Goal: Transaction & Acquisition: Purchase product/service

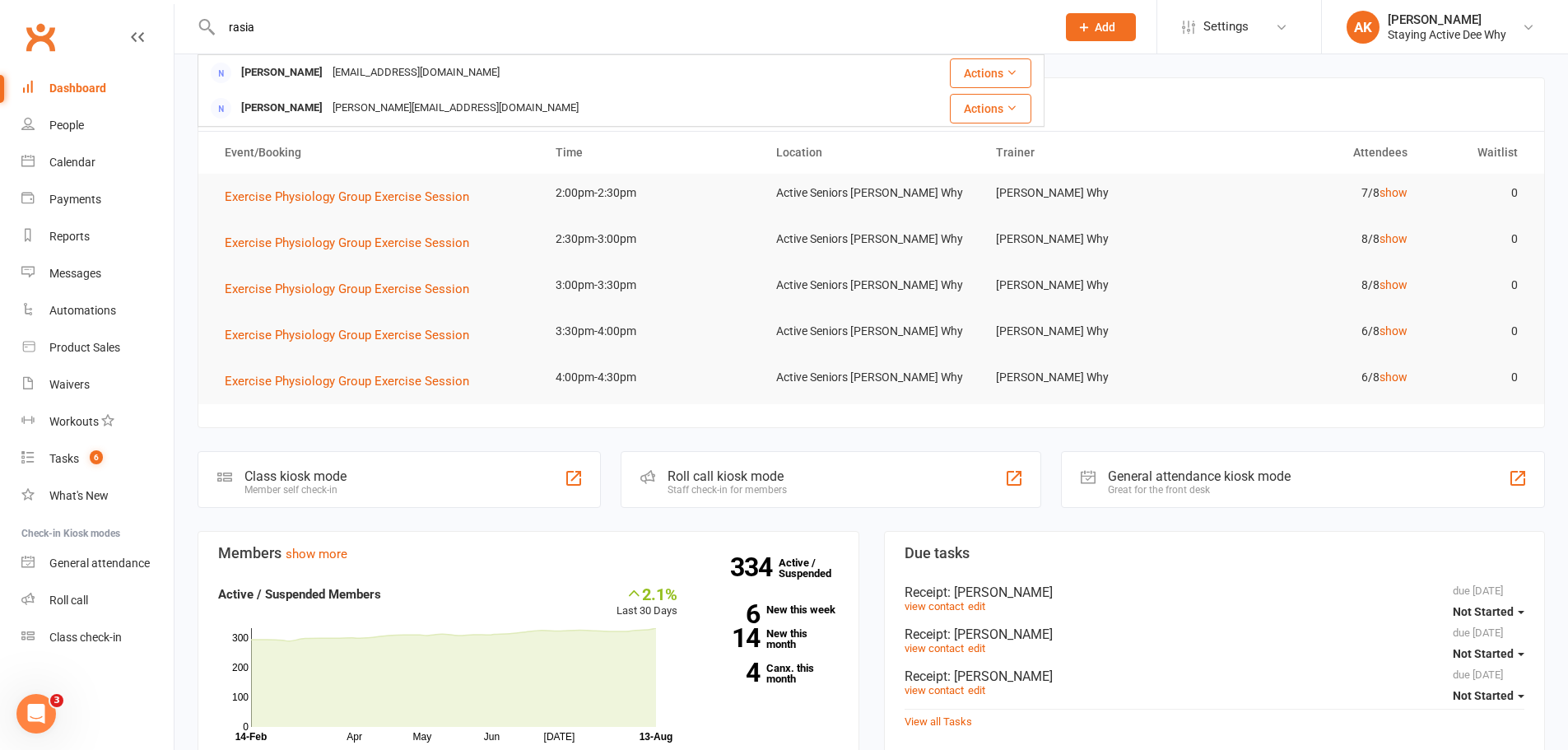
click at [263, 32] on input "rasia" at bounding box center [630, 27] width 828 height 23
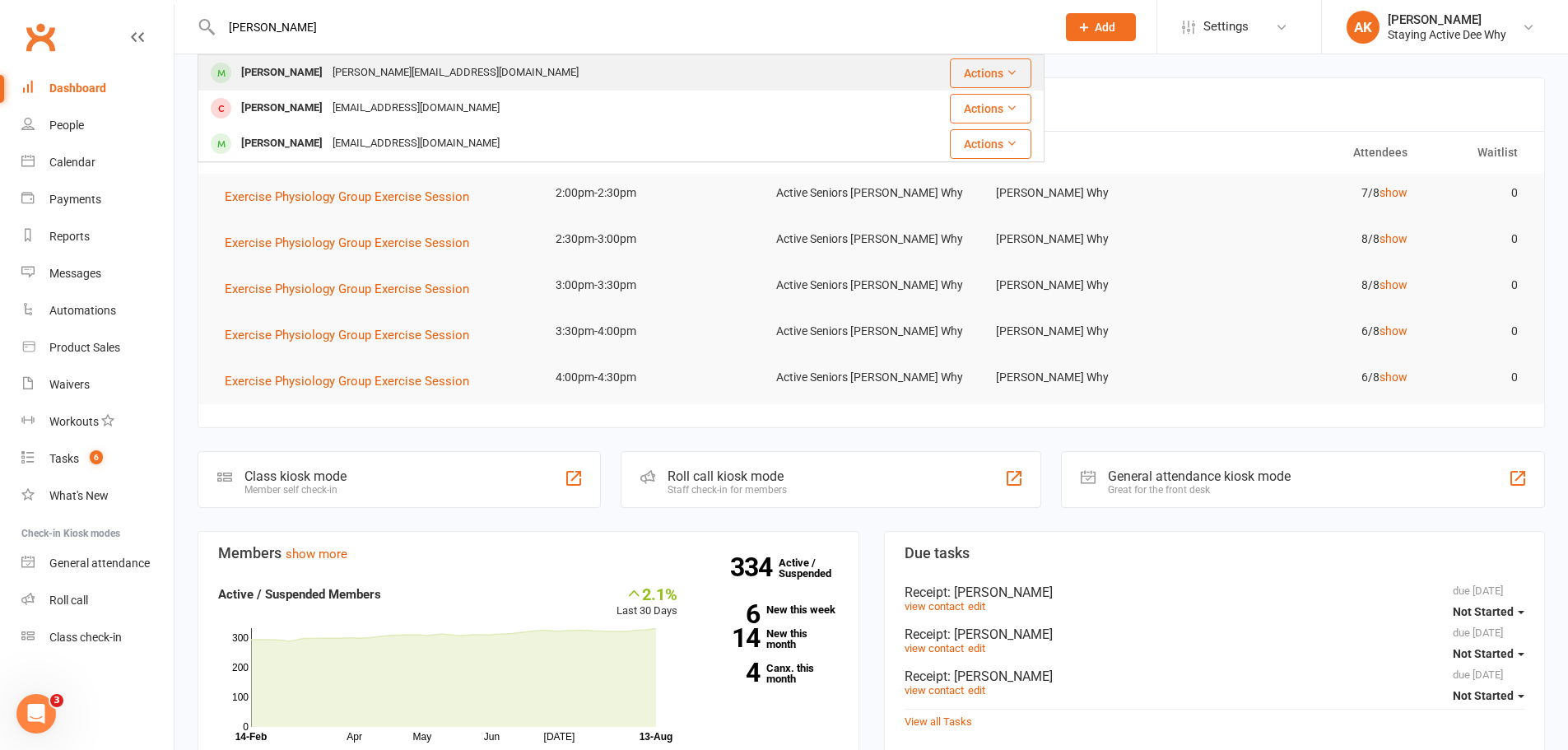
type input "raisa"
click at [286, 77] on div "Raisa Titov" at bounding box center [282, 73] width 92 height 24
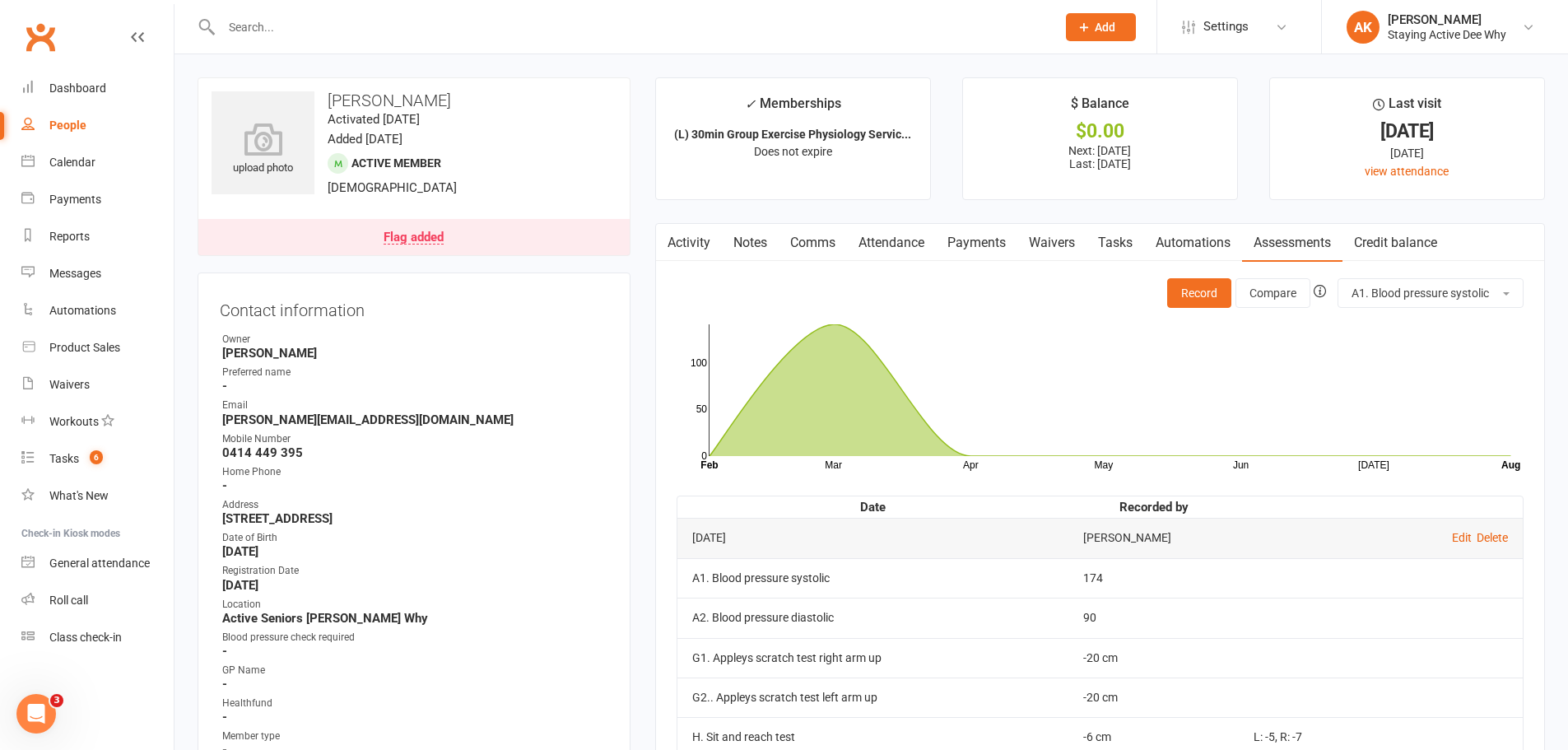
click at [878, 243] on link "Attendance" at bounding box center [891, 243] width 89 height 38
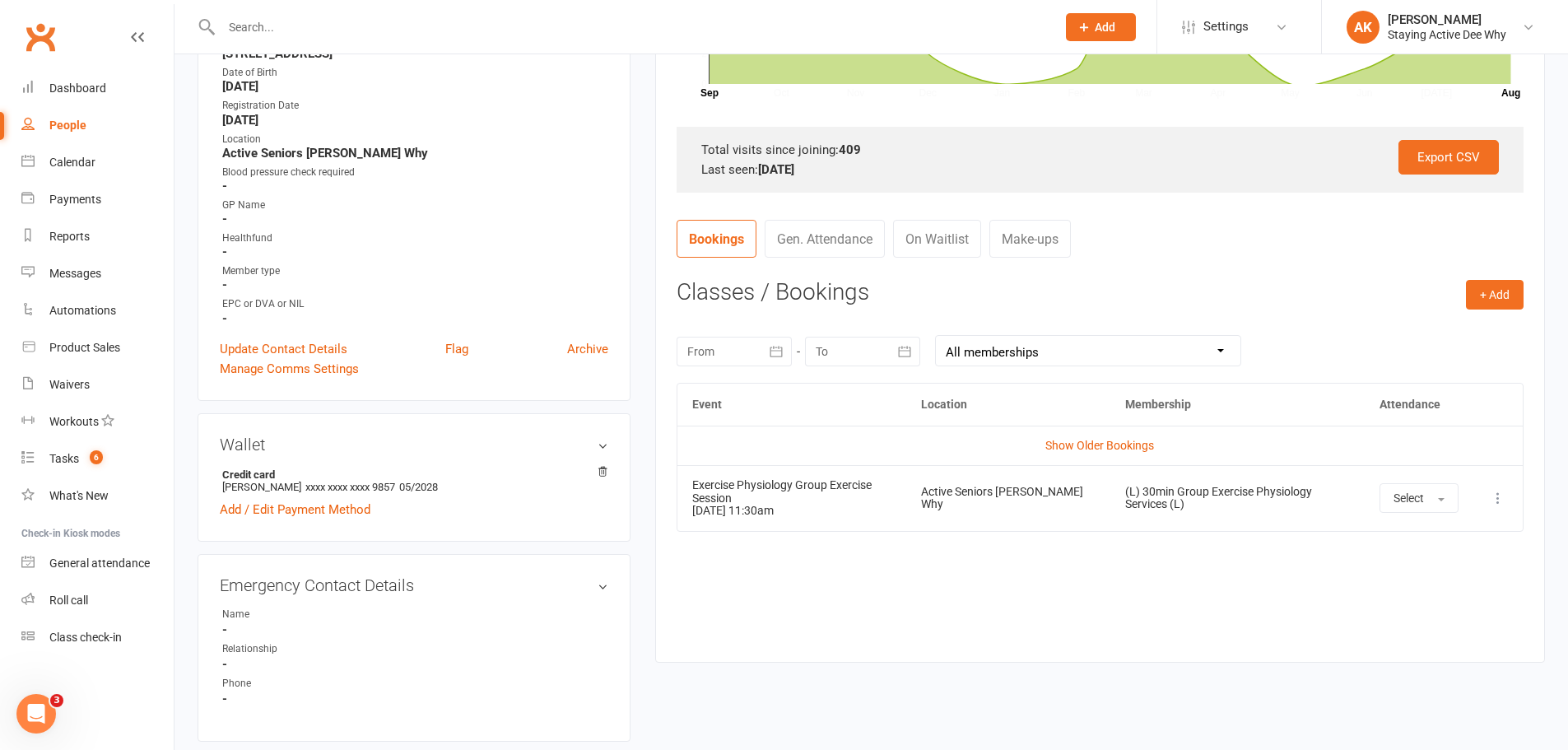
scroll to position [494, 0]
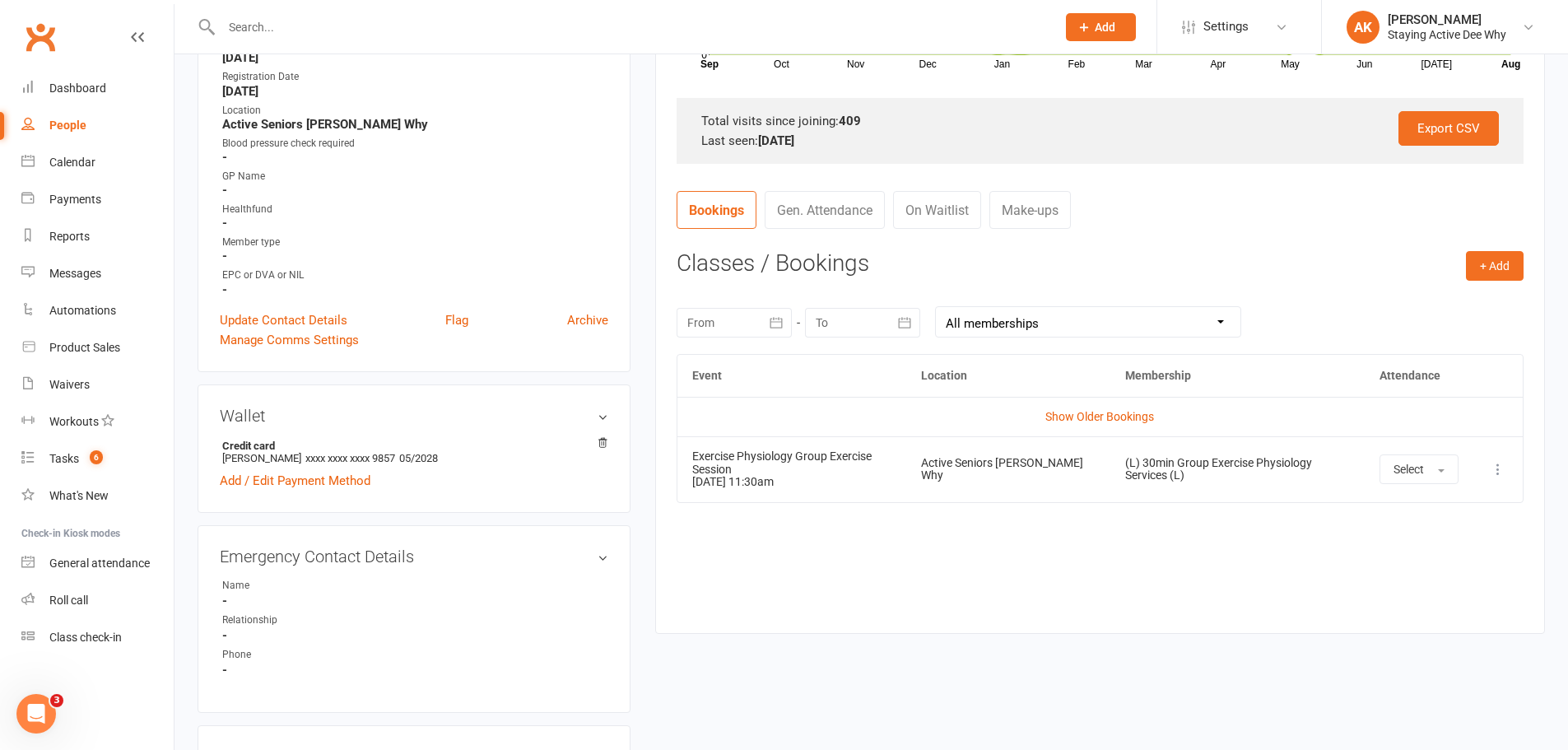
click at [891, 471] on td "Exercise Physiology Group Exercise Session 15 Aug 2025 11:30am" at bounding box center [793, 469] width 230 height 65
click at [785, 476] on td "Exercise Physiology Group Exercise Session 15 Aug 2025 11:30am" at bounding box center [793, 469] width 230 height 65
click at [404, 23] on input "text" at bounding box center [630, 27] width 828 height 23
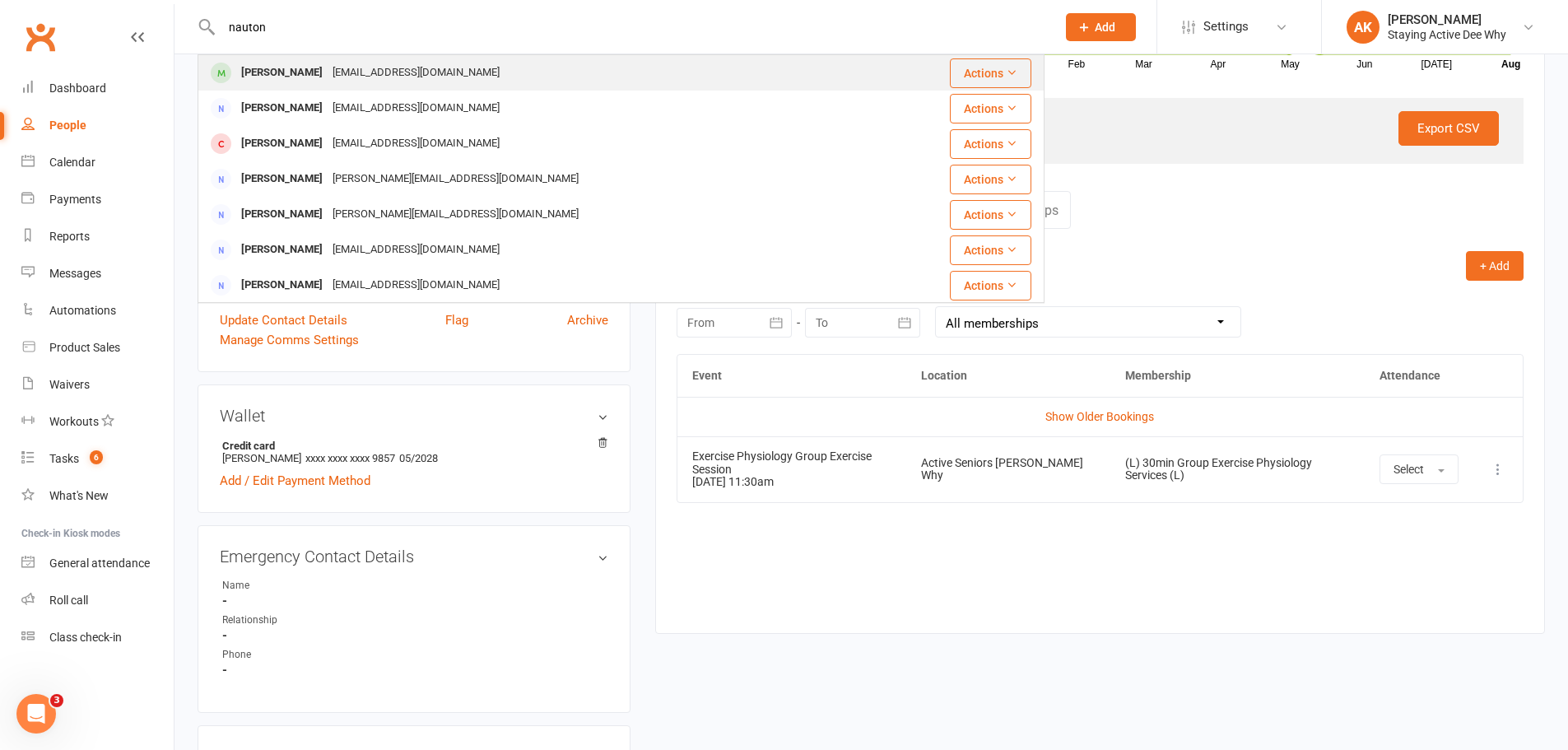
type input "nauton"
click at [378, 65] on div "gnaunton@gmail.com" at bounding box center [416, 73] width 177 height 24
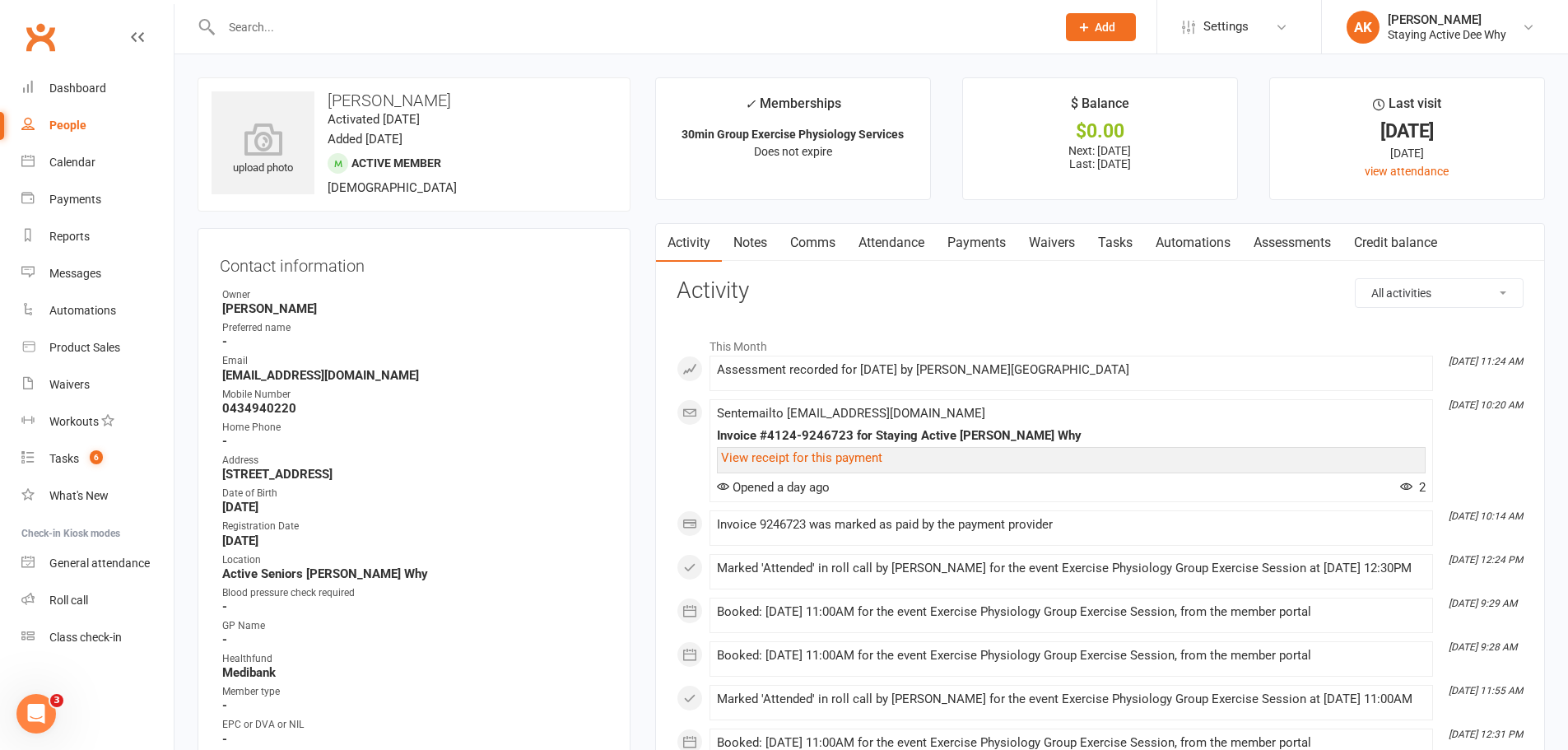
click at [976, 228] on link "Payments" at bounding box center [977, 243] width 82 height 38
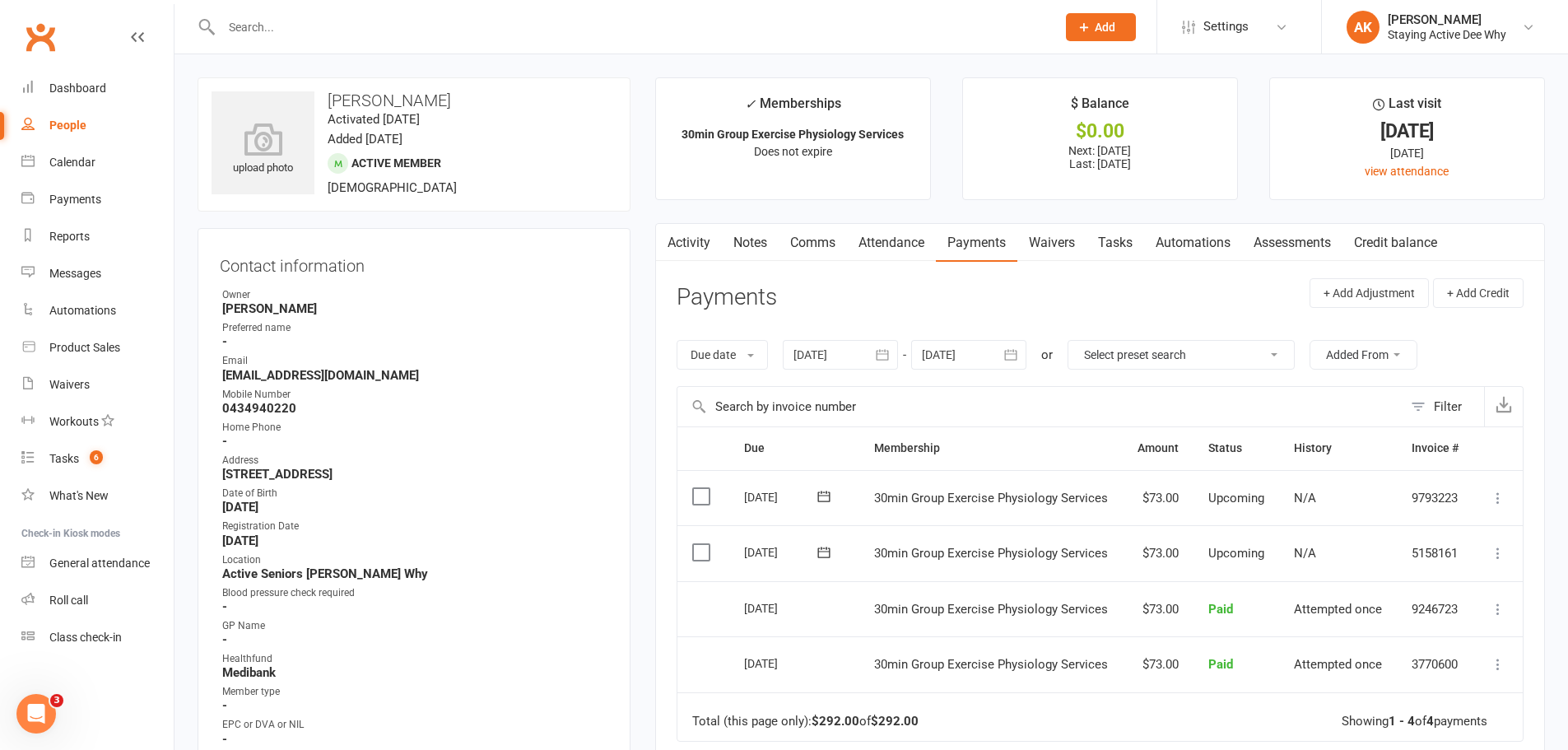
scroll to position [83, 0]
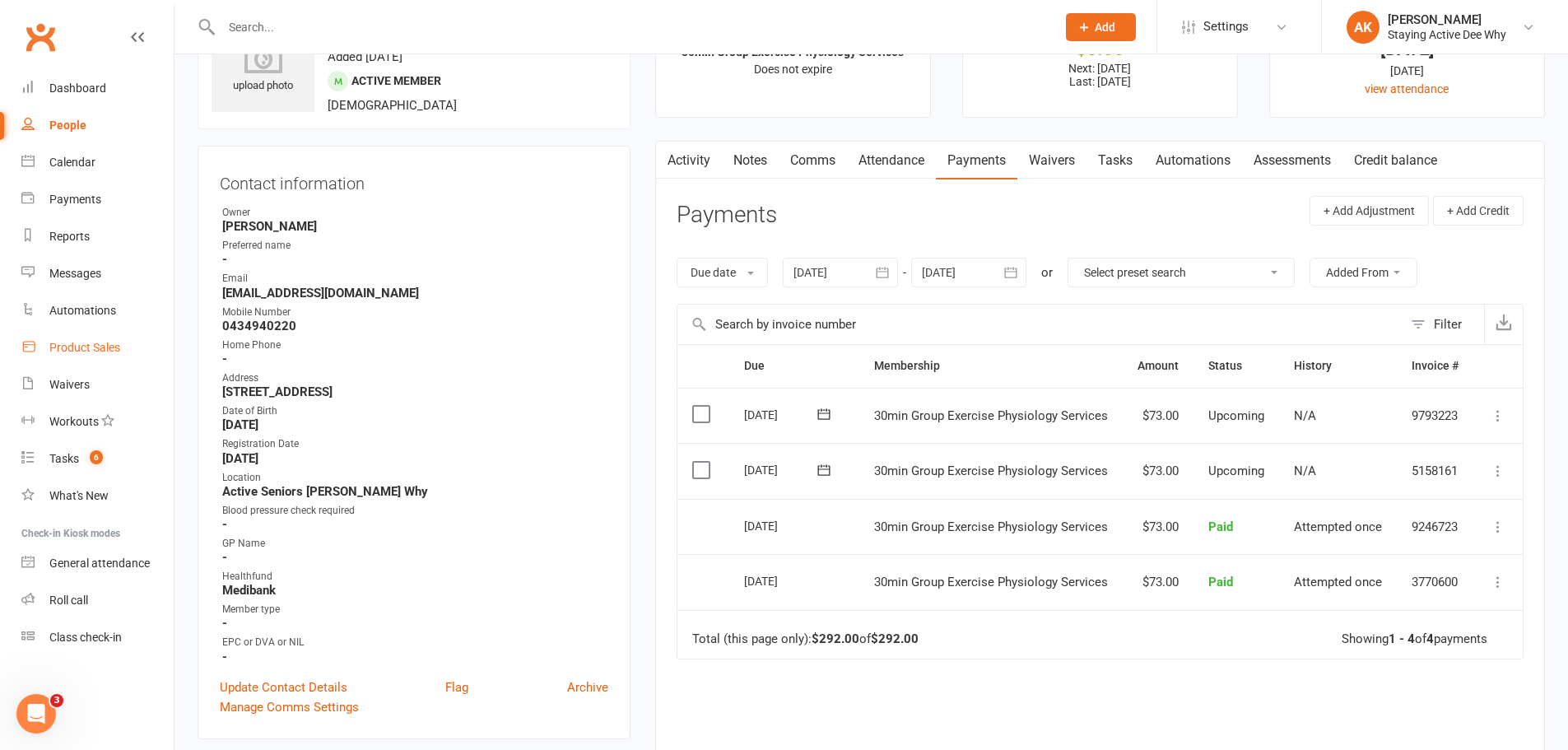
click at [102, 346] on div "Product Sales" at bounding box center [85, 348] width 71 height 14
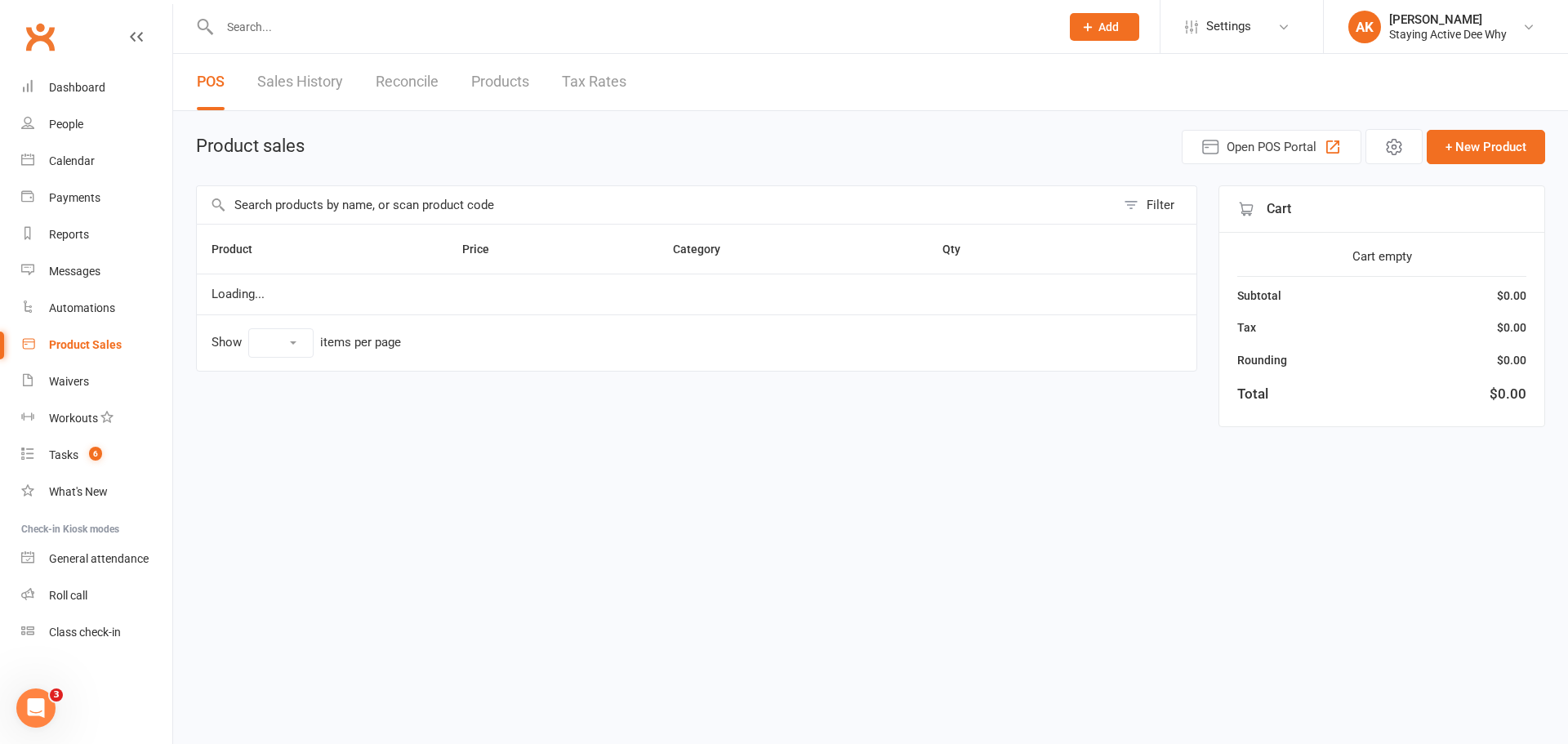
select select "10"
click at [354, 200] on input "text" at bounding box center [656, 205] width 919 height 38
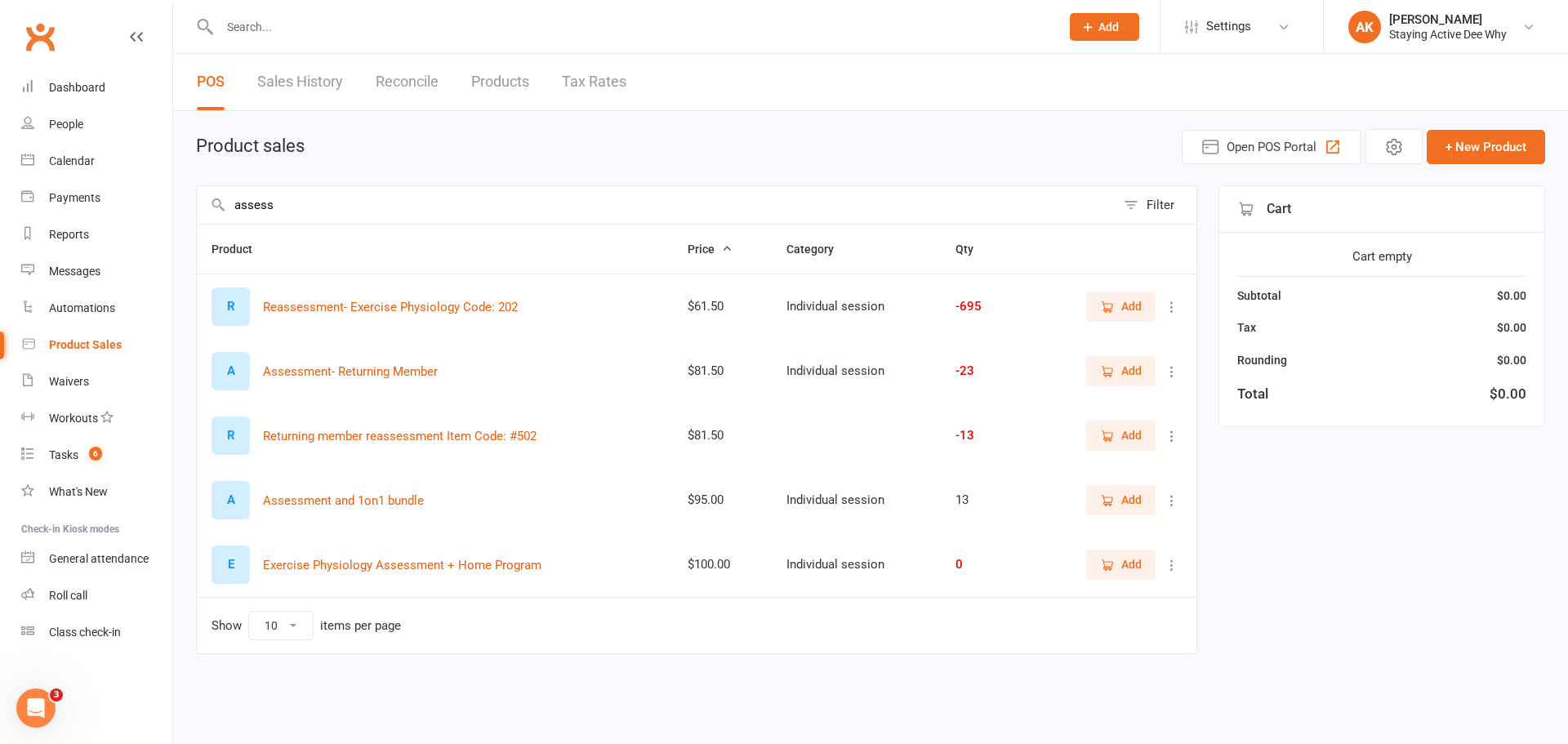
type input "assess"
click at [1122, 303] on span "Add" at bounding box center [1130, 306] width 20 height 18
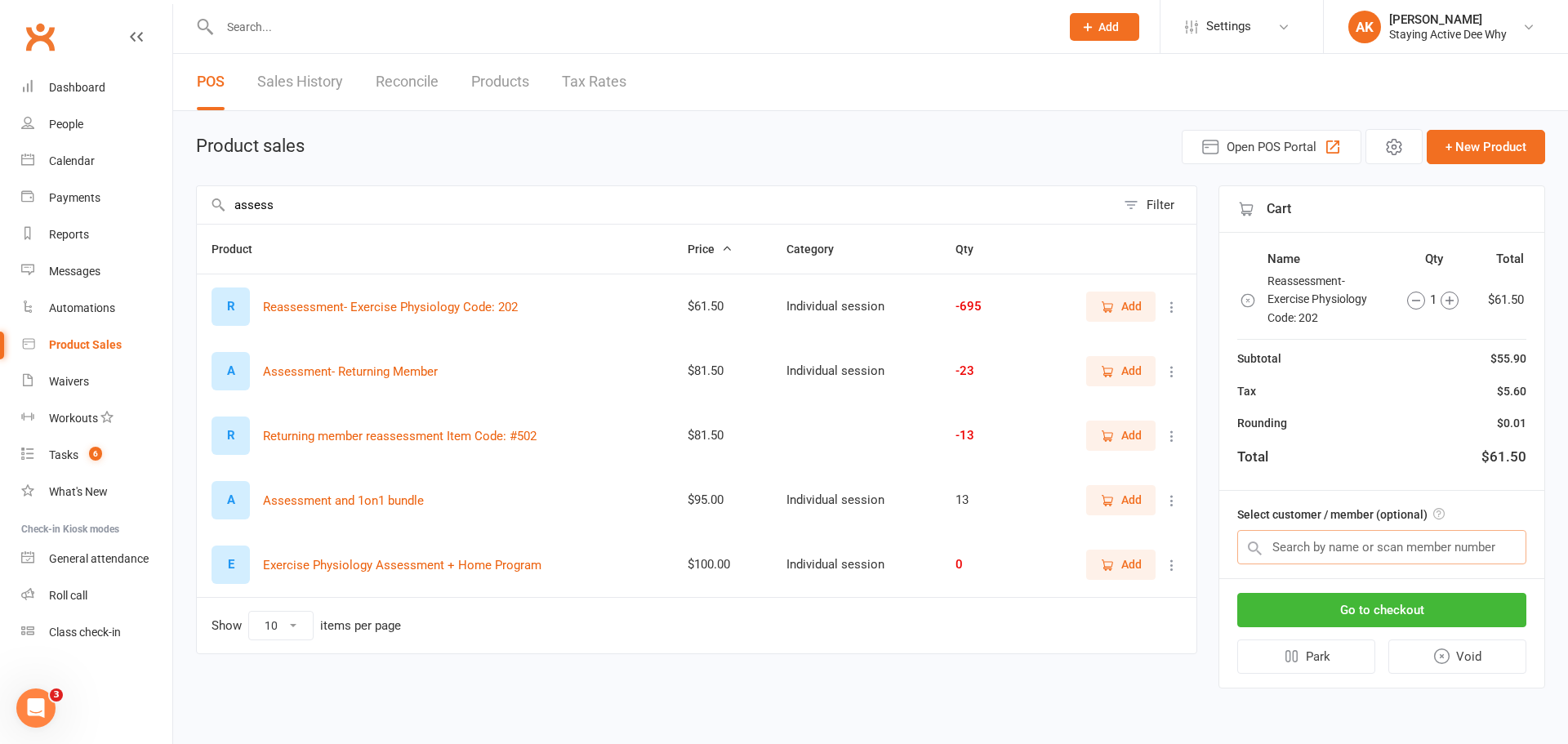
drag, startPoint x: 1297, startPoint y: 549, endPoint x: 1322, endPoint y: 543, distance: 25.7
click at [1304, 550] on input "text" at bounding box center [1381, 546] width 289 height 34
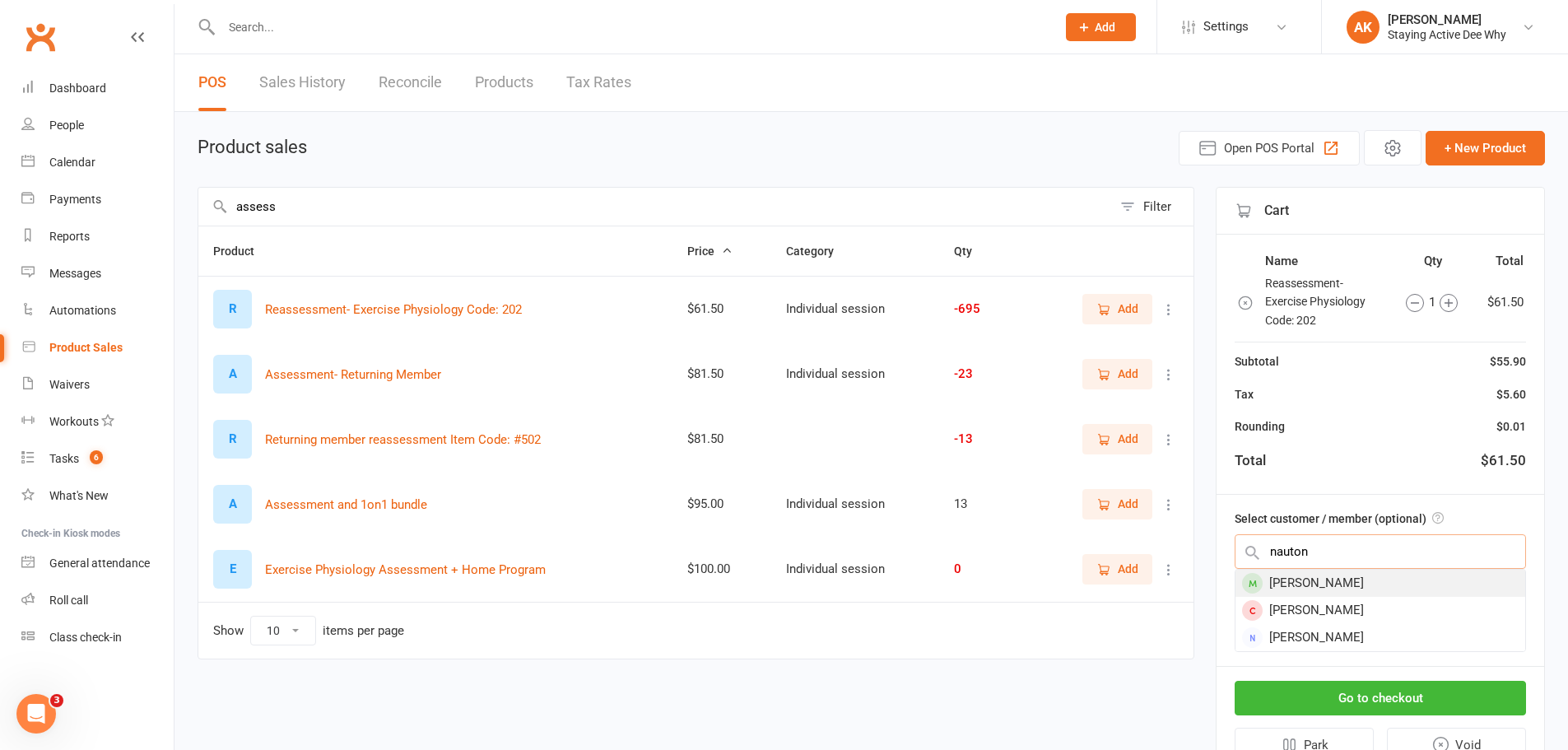
type input "nauton"
click at [1336, 582] on div "Glynis Naunton" at bounding box center [1380, 583] width 289 height 27
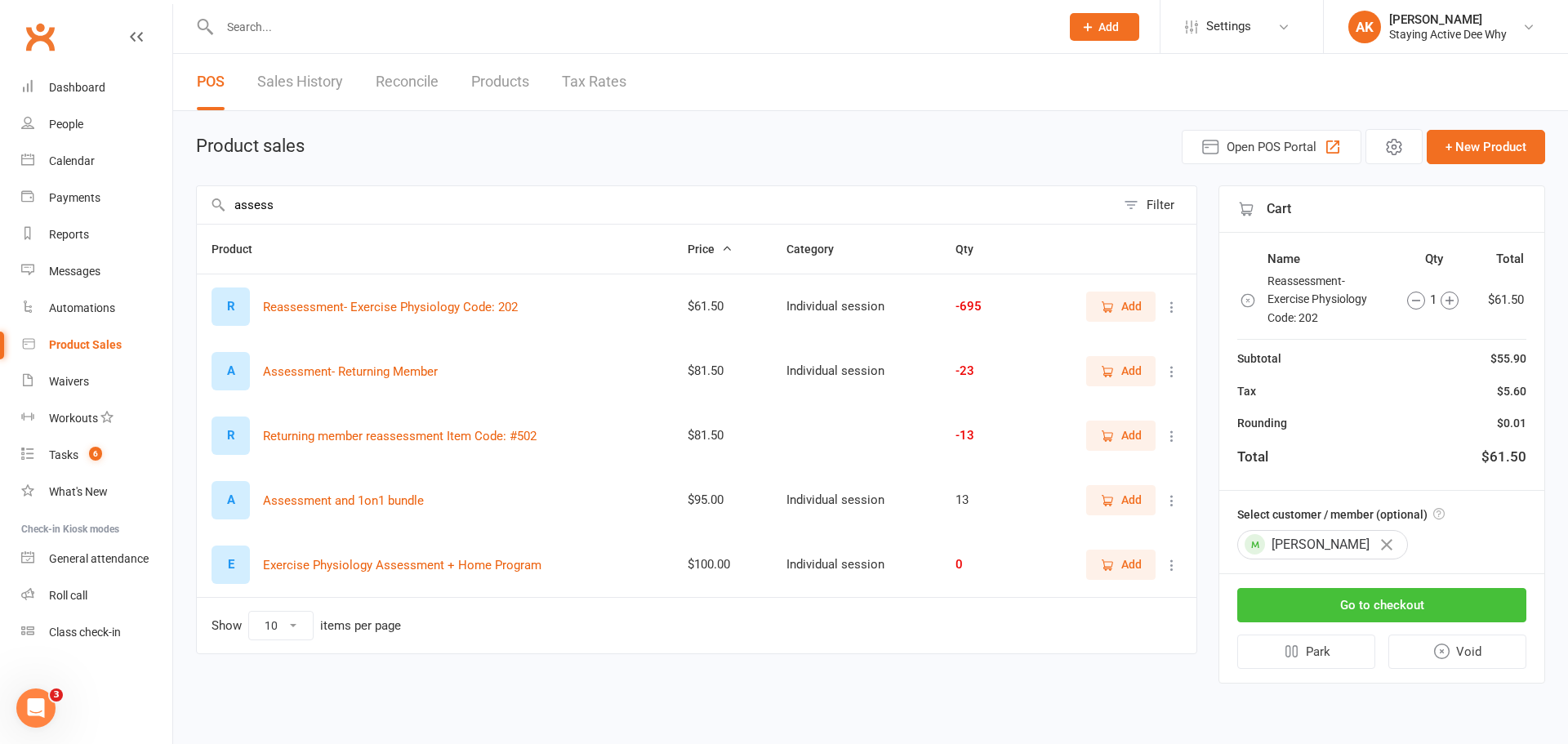
click at [1330, 601] on button "Go to checkout" at bounding box center [1381, 604] width 289 height 34
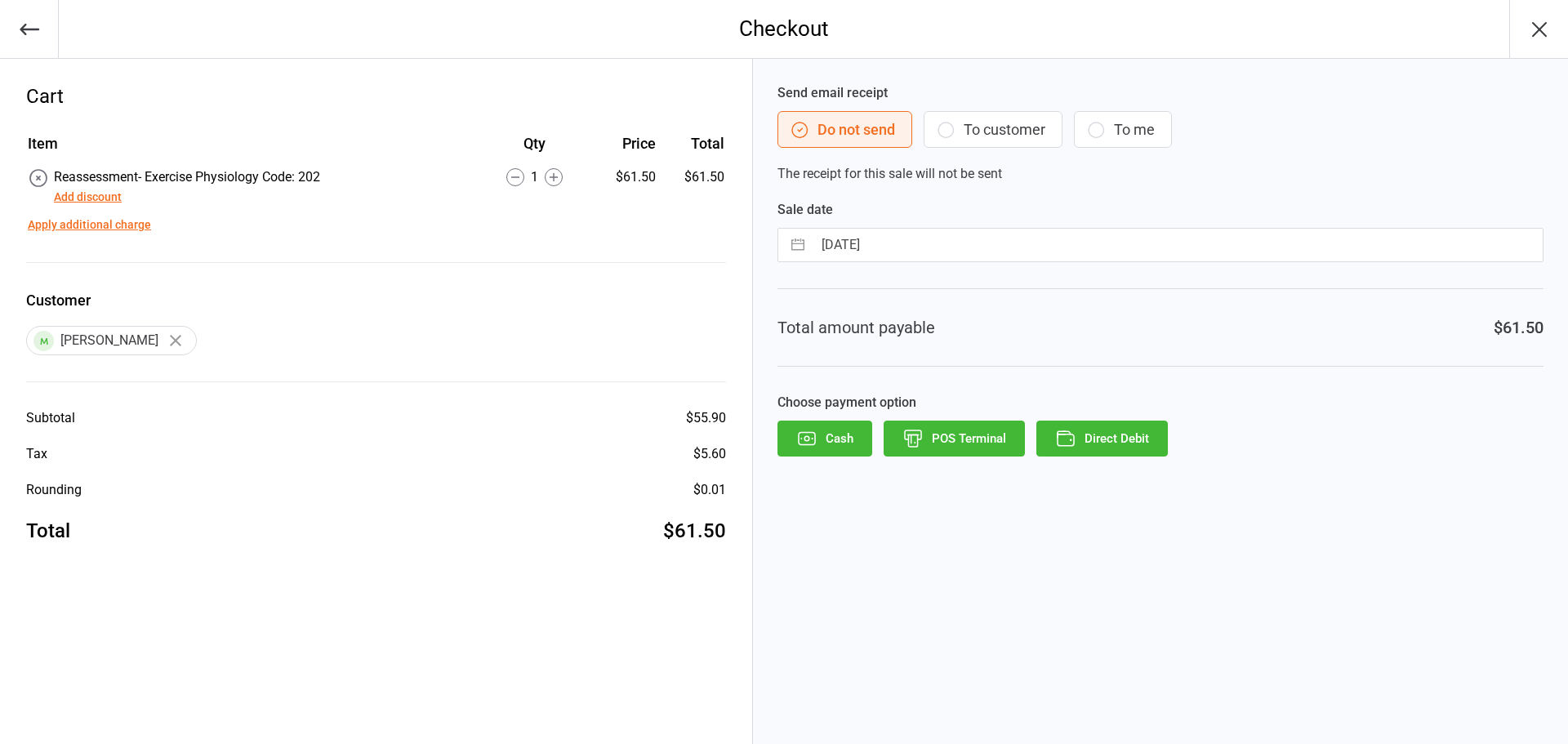
click at [1106, 447] on button "Direct Debit" at bounding box center [1101, 438] width 131 height 36
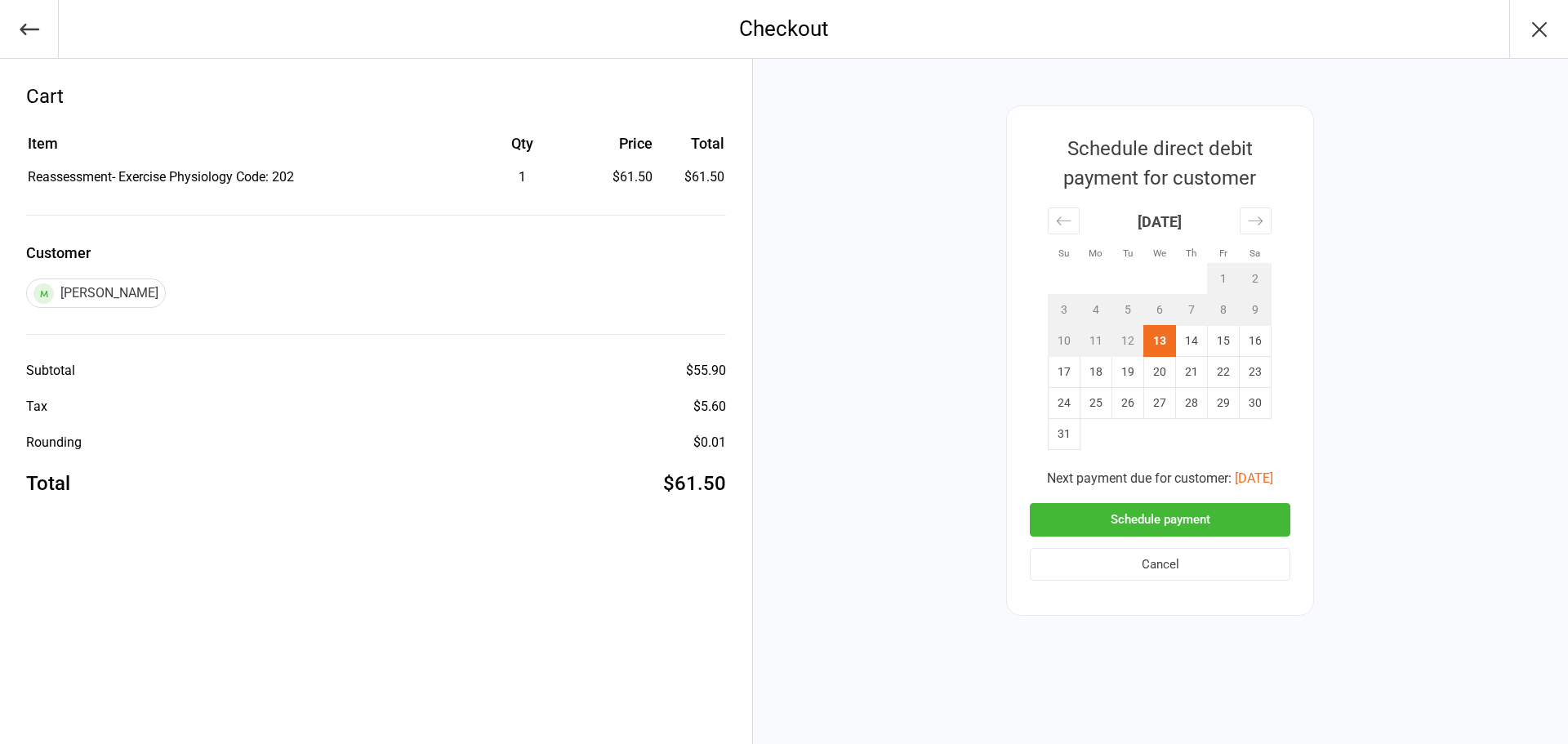
click at [1123, 517] on button "Schedule payment" at bounding box center [1160, 520] width 261 height 34
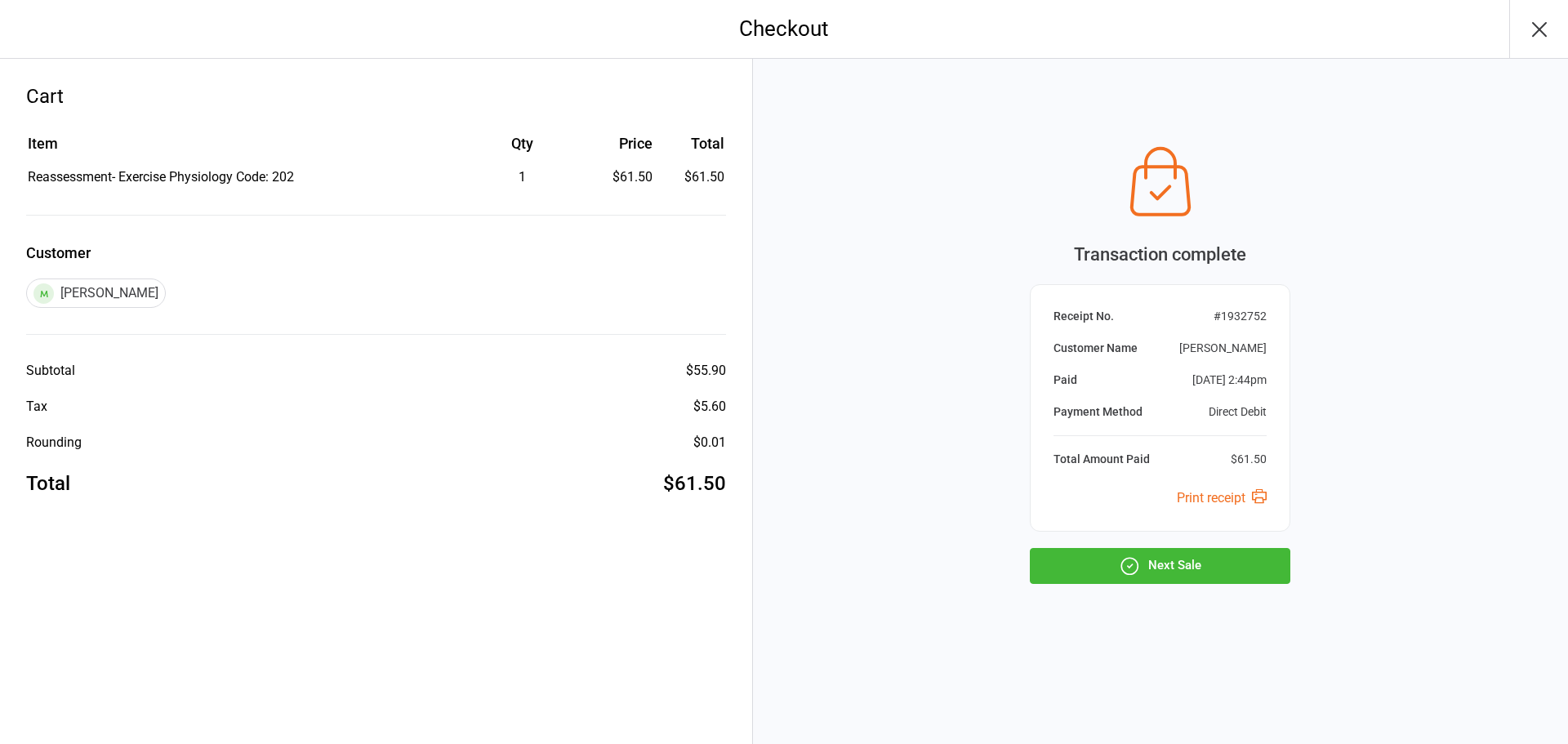
drag, startPoint x: 1547, startPoint y: 48, endPoint x: 1532, endPoint y: 45, distance: 15.3
click at [1533, 45] on button "button" at bounding box center [1538, 29] width 59 height 58
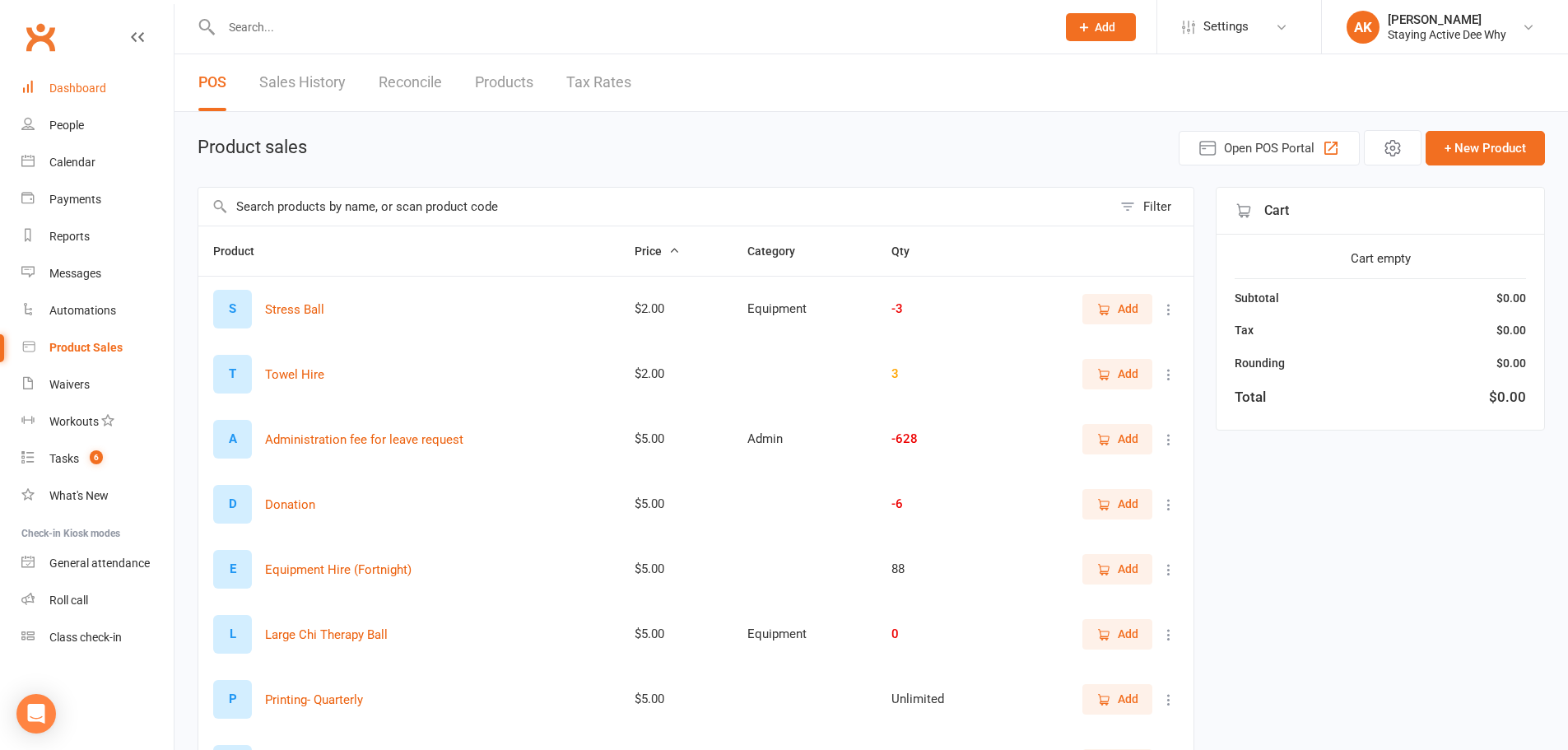
click at [85, 91] on div "Dashboard" at bounding box center [78, 89] width 56 height 14
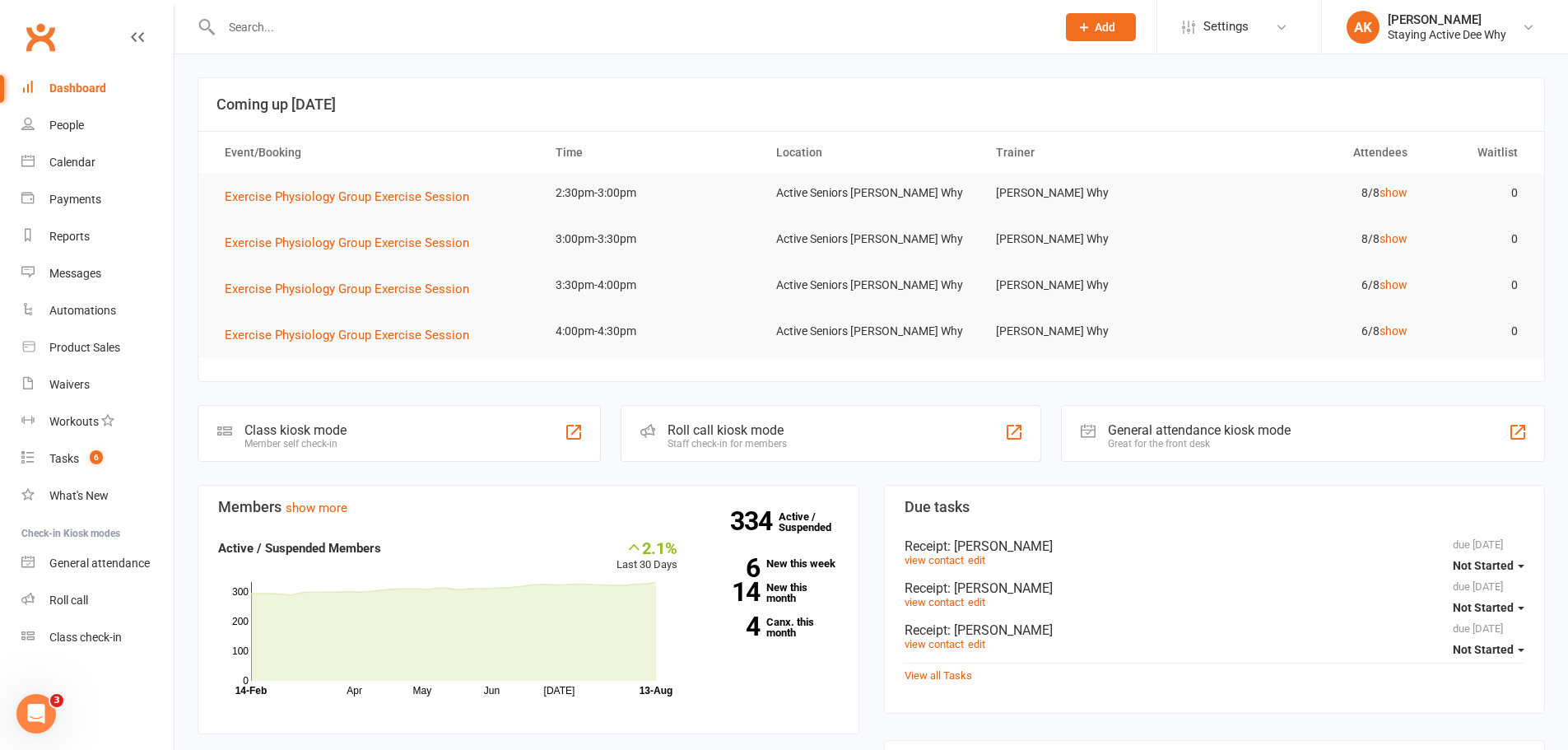
click at [449, 21] on input "text" at bounding box center [630, 27] width 828 height 23
type input "G"
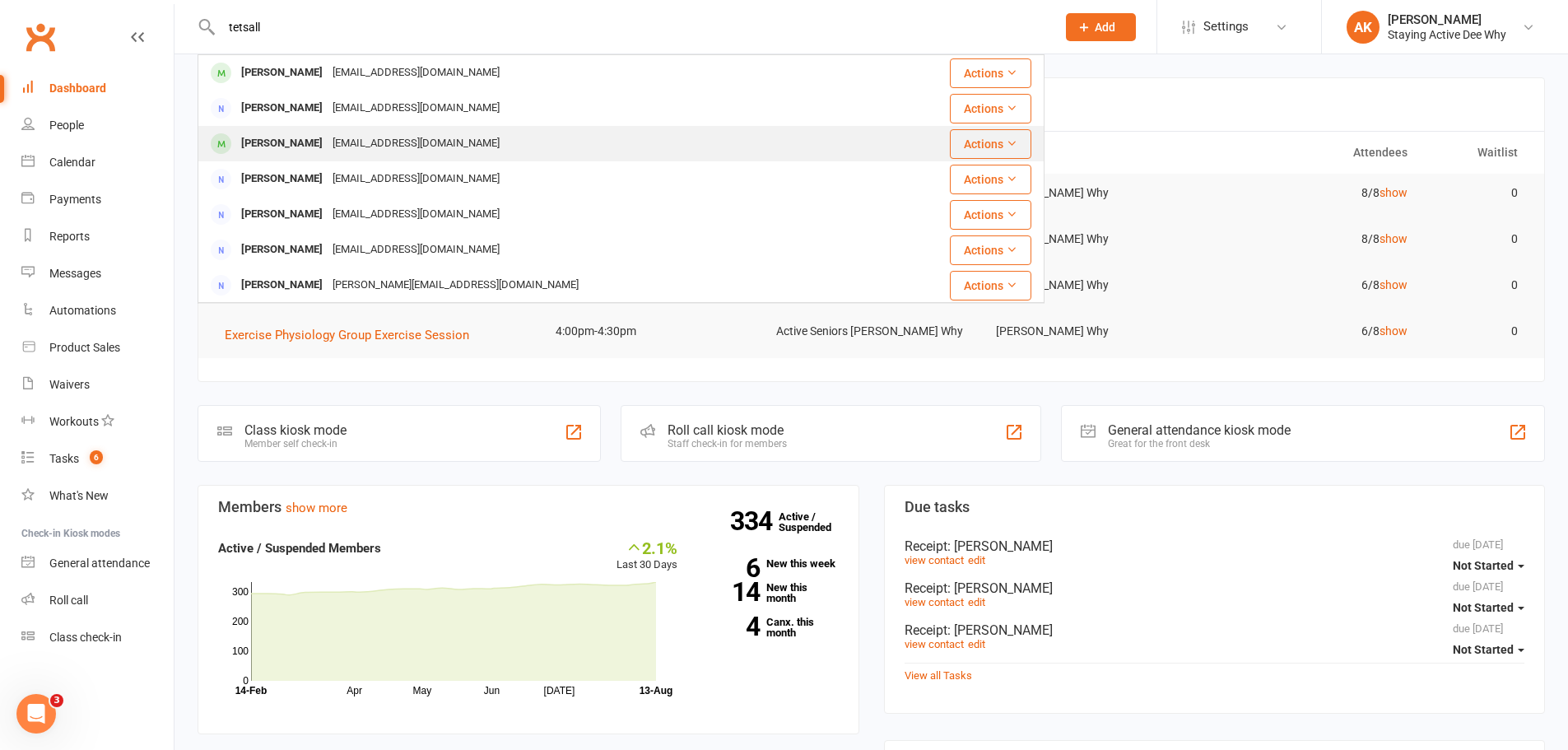
type input "tetsall"
click at [350, 142] on div "[EMAIL_ADDRESS][DOMAIN_NAME]" at bounding box center [416, 143] width 177 height 24
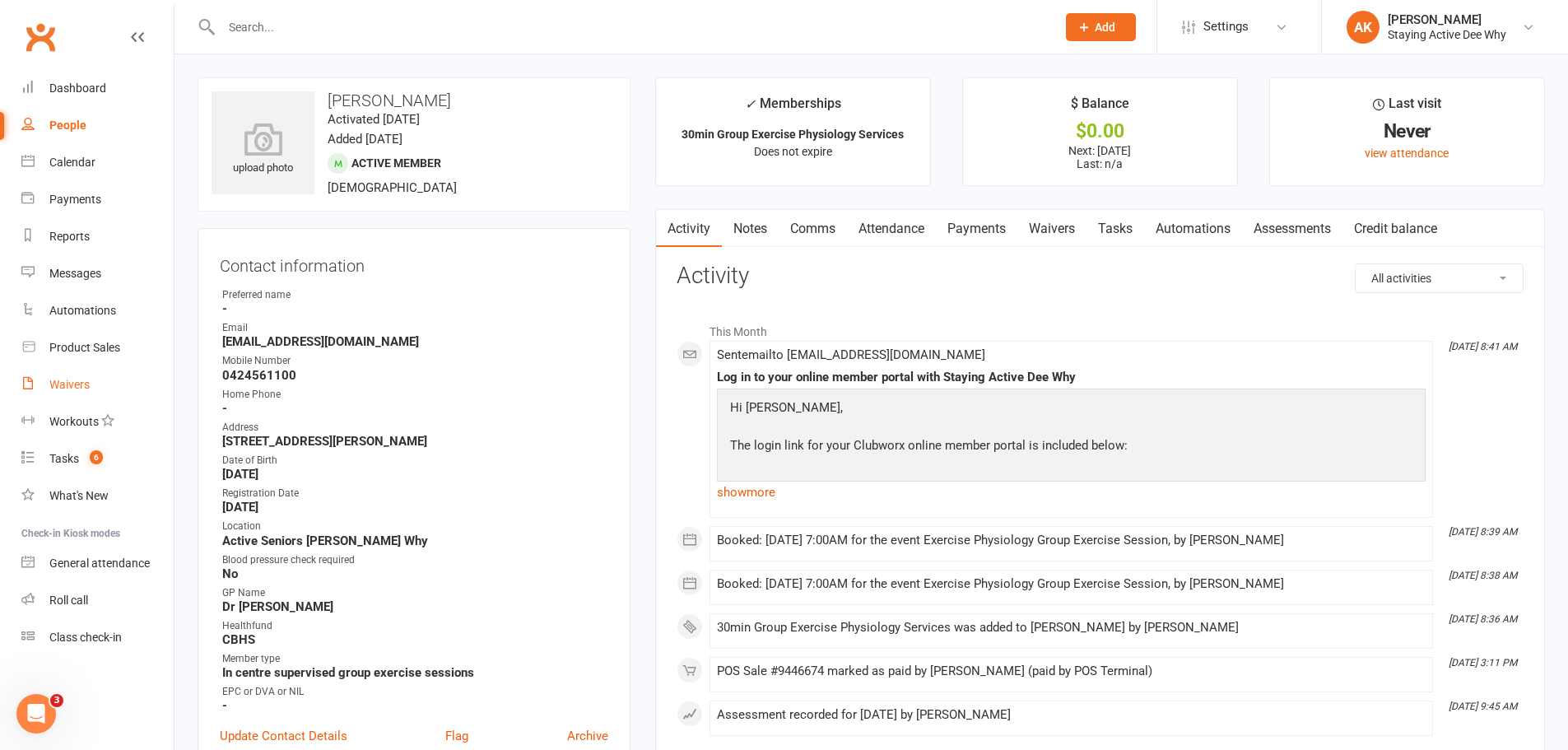
click at [67, 401] on link "Waivers" at bounding box center [97, 385] width 152 height 37
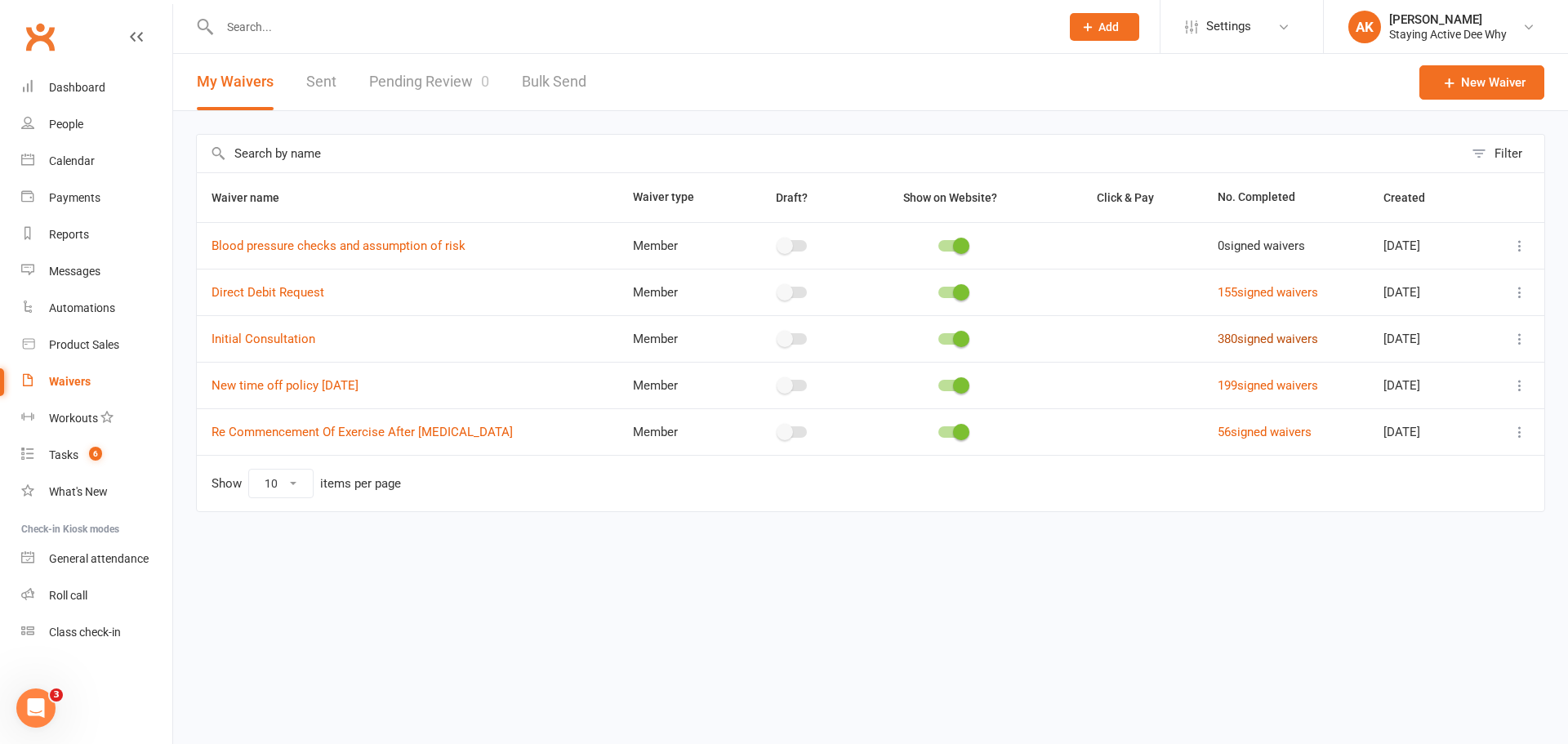
click at [1255, 337] on link "380 signed waivers" at bounding box center [1268, 338] width 100 height 14
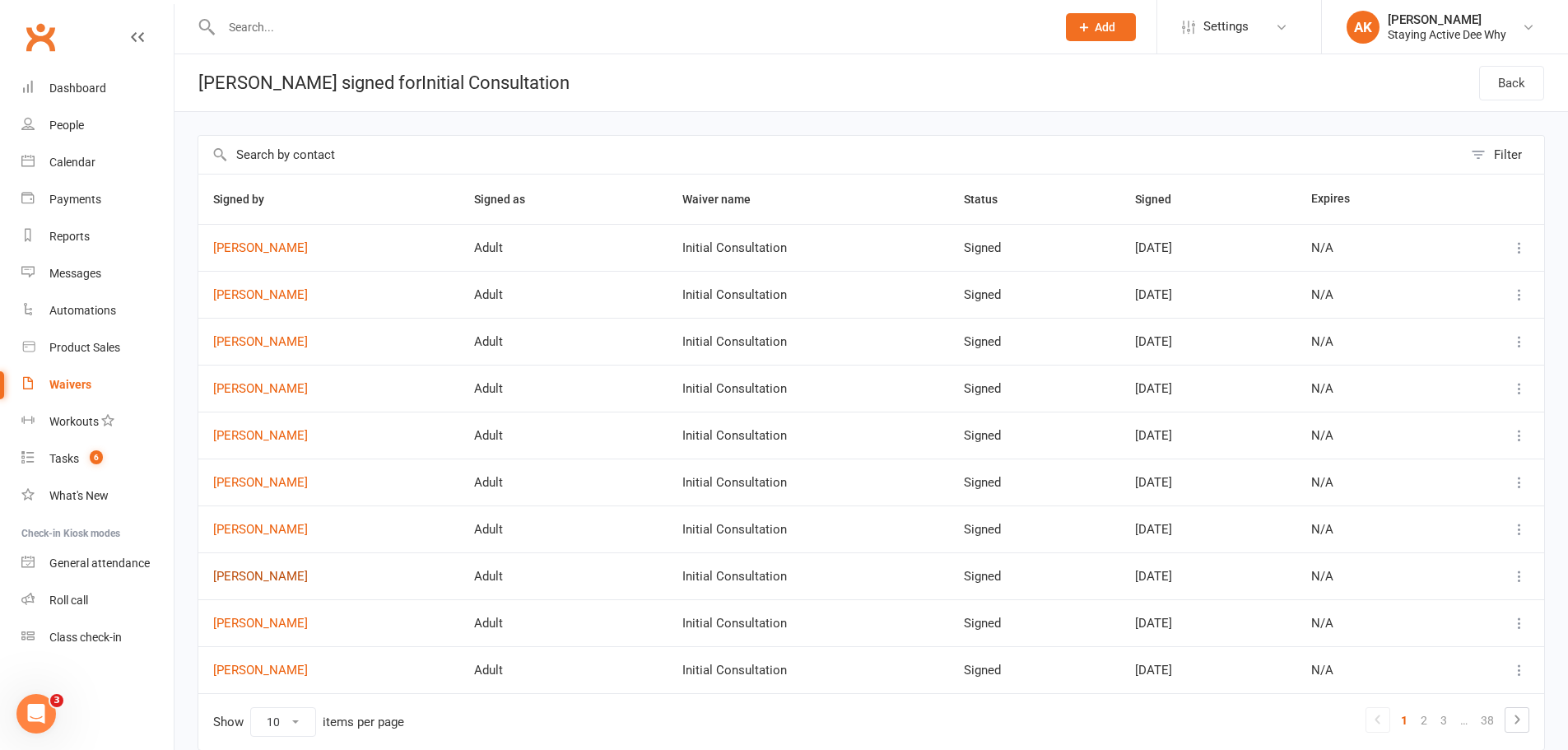
click at [254, 581] on link "[PERSON_NAME]" at bounding box center [328, 577] width 231 height 14
click at [1521, 567] on button at bounding box center [1519, 576] width 19 height 19
click at [1474, 607] on link "View" at bounding box center [1434, 609] width 163 height 33
click at [127, 87] on link "Dashboard" at bounding box center [97, 89] width 152 height 37
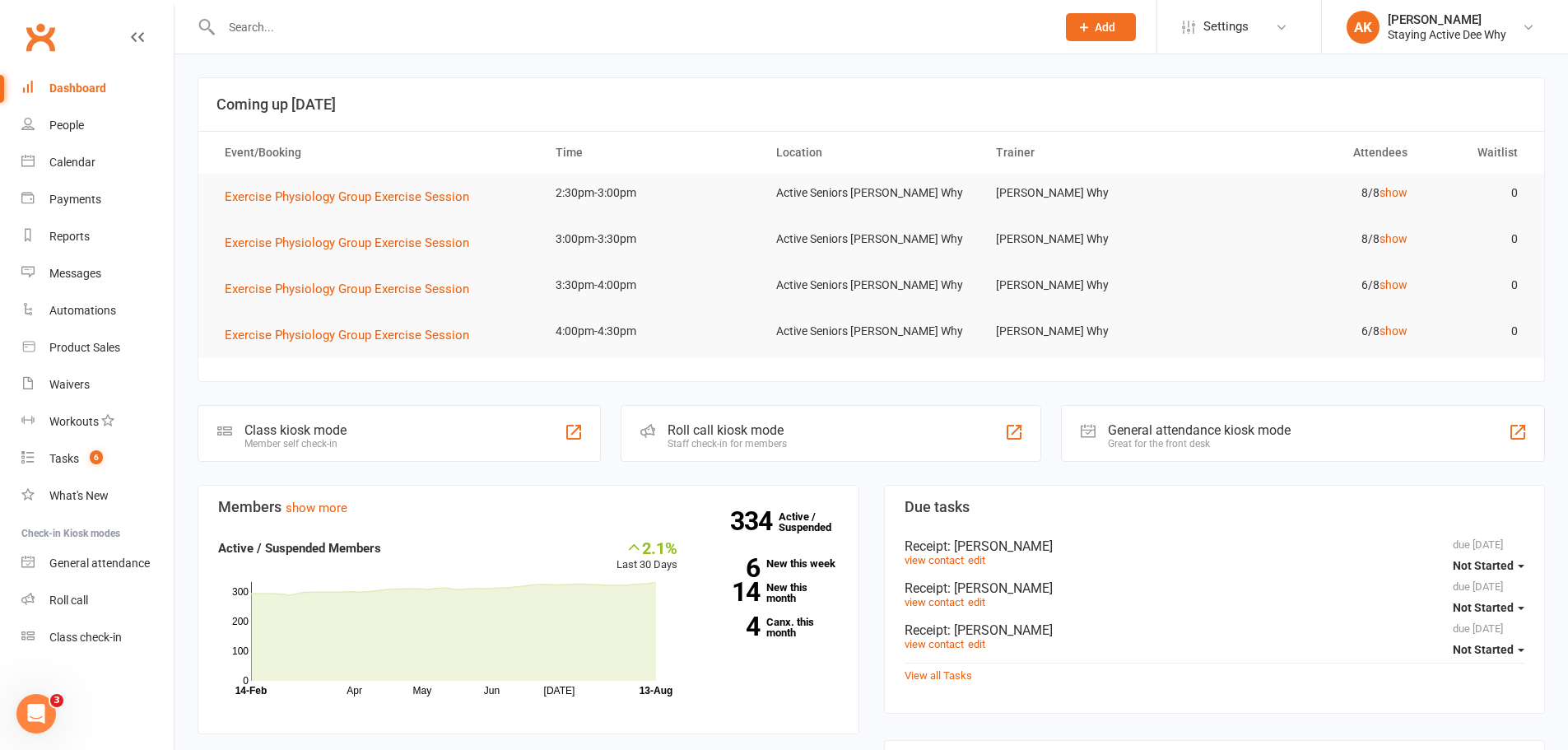
click at [602, 20] on input "text" at bounding box center [630, 27] width 828 height 23
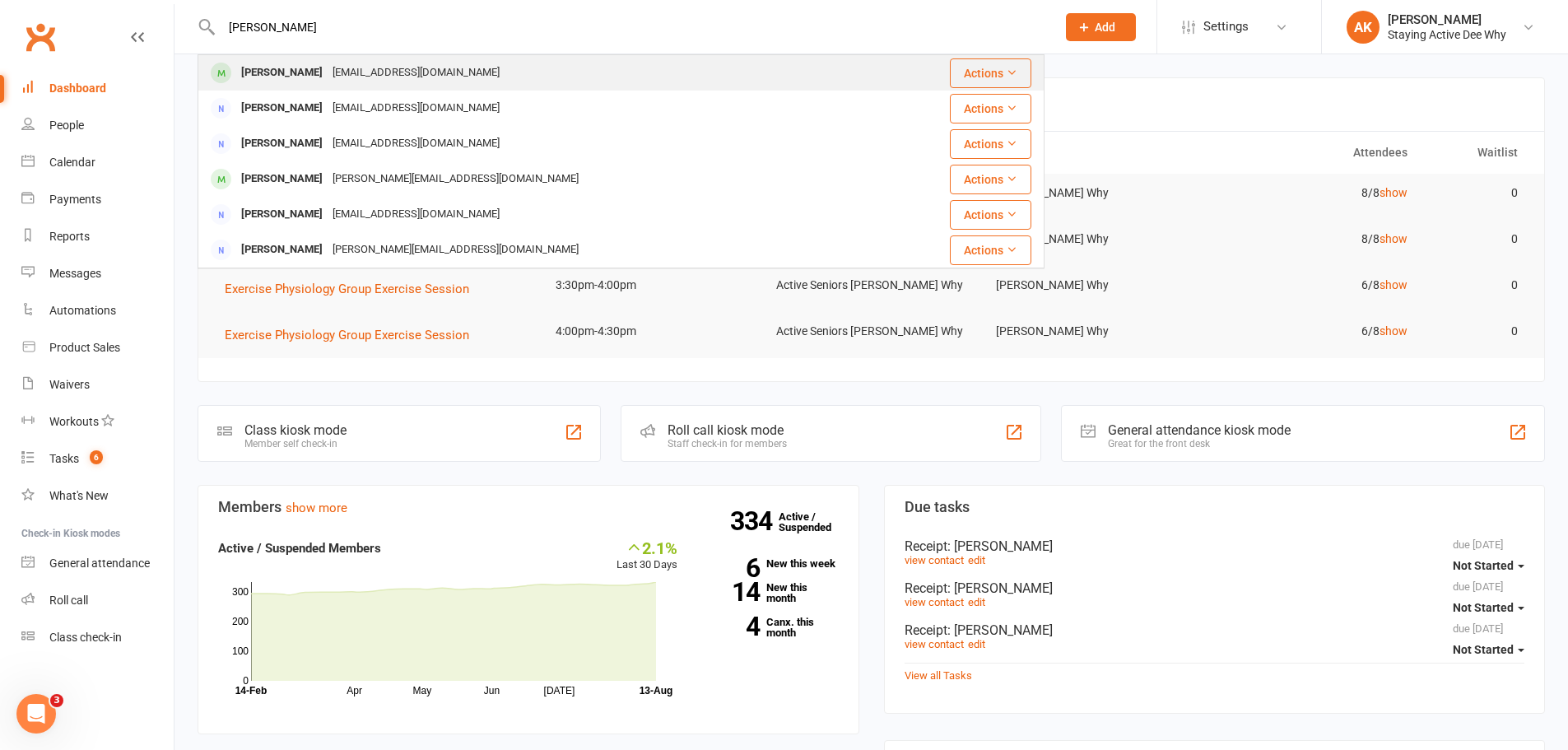
type input "wellens"
click at [540, 77] on div "Lynette Wellens lynwellens@gmail.com" at bounding box center [539, 72] width 679 height 34
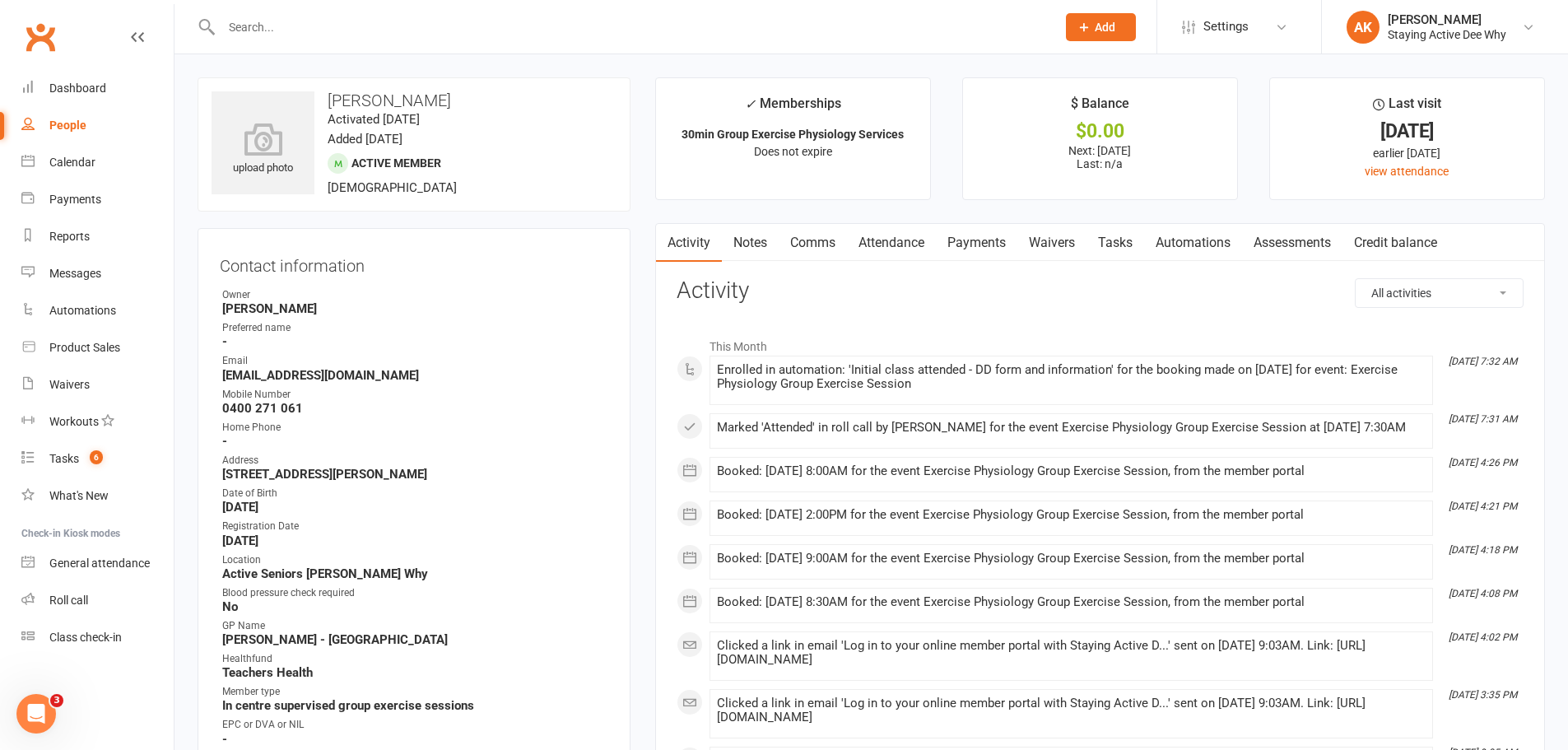
click at [1287, 230] on link "Assessments" at bounding box center [1291, 243] width 100 height 38
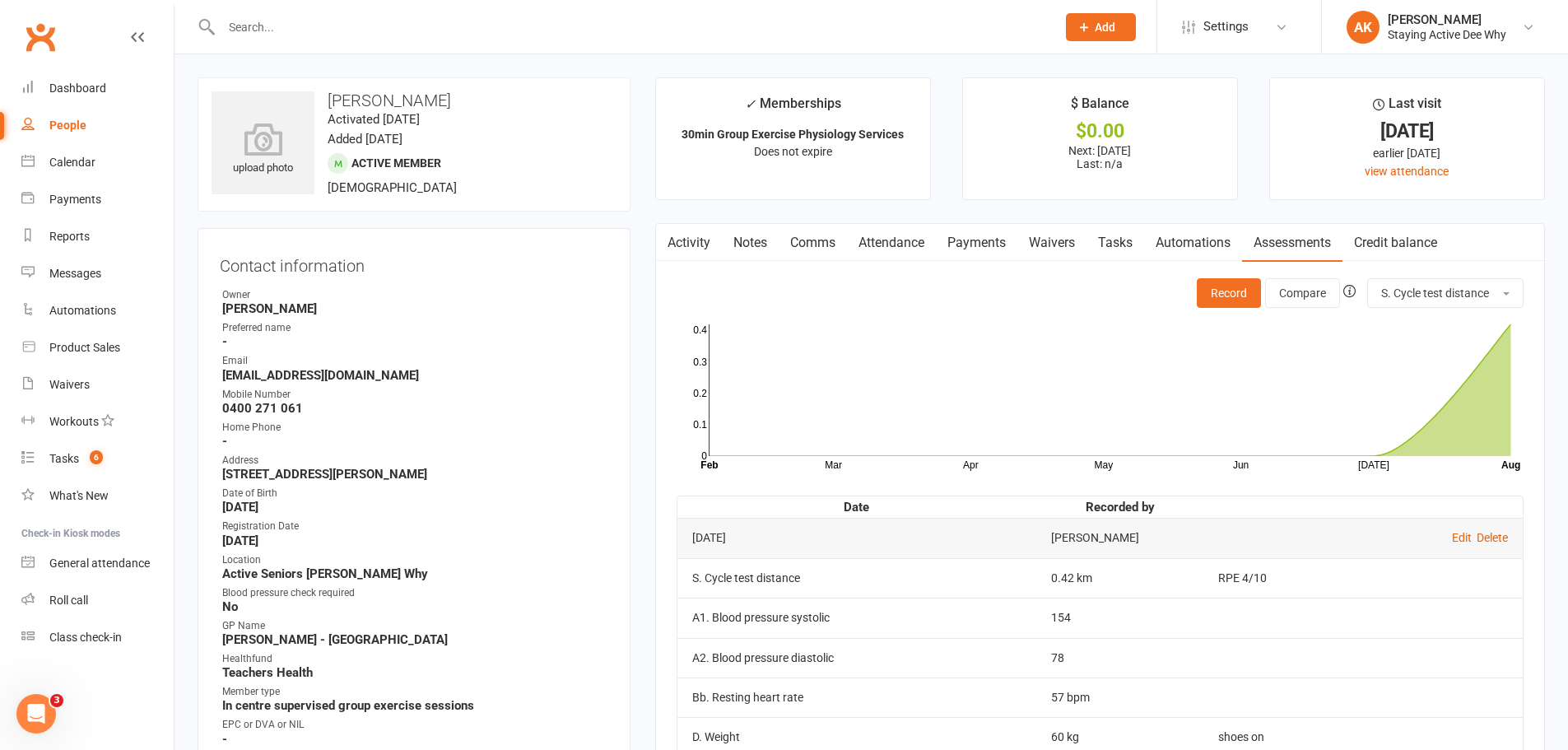
scroll to position [165, 0]
